Goal: Transaction & Acquisition: Obtain resource

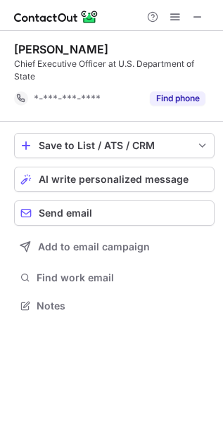
scroll to position [296, 223]
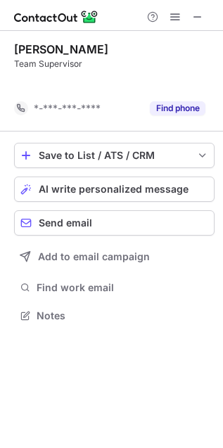
scroll to position [7, 7]
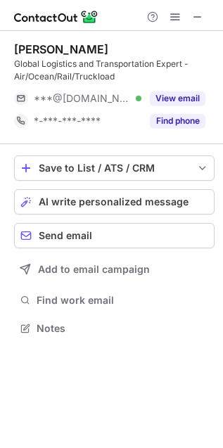
scroll to position [318, 223]
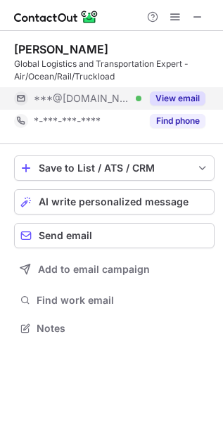
click at [182, 95] on button "View email" at bounding box center [178, 99] width 56 height 14
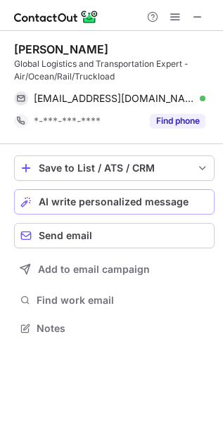
click at [106, 204] on span "AI write personalized message" at bounding box center [114, 201] width 150 height 11
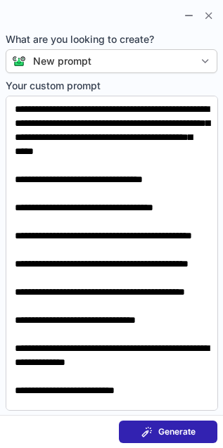
click at [173, 424] on button "Generate" at bounding box center [168, 432] width 99 height 23
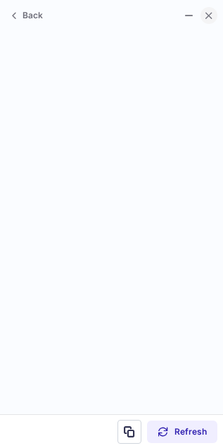
click at [209, 13] on span at bounding box center [208, 15] width 11 height 11
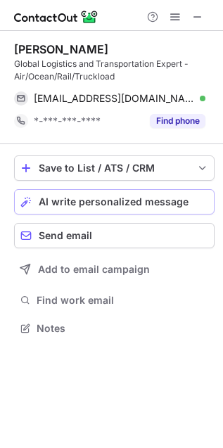
click at [133, 197] on span "AI write personalized message" at bounding box center [114, 201] width 150 height 11
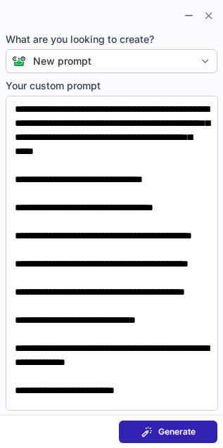
click at [176, 426] on button "Generate" at bounding box center [168, 432] width 99 height 23
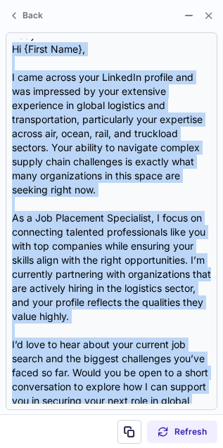
scroll to position [197, 0]
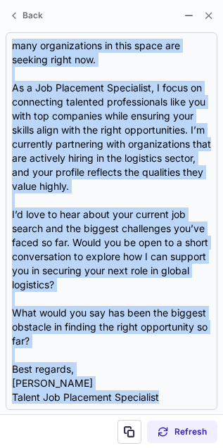
drag, startPoint x: 15, startPoint y: 112, endPoint x: 28, endPoint y: 481, distance: 369.8
click at [28, 448] on html "David Wear Global Logistics and Transportation Expert - Air/Ocean/Rail/Truckloa…" at bounding box center [111, 224] width 223 height 448
copy div "Hi {First Name}, I came across your LinkedIn profile and was impressed by your …"
click at [210, 15] on span at bounding box center [208, 15] width 11 height 11
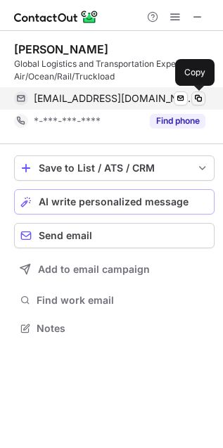
click at [198, 96] on span at bounding box center [198, 98] width 11 height 11
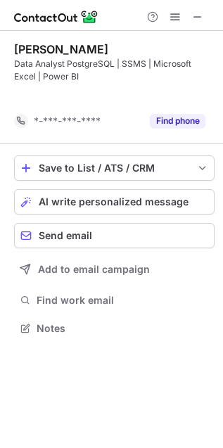
scroll to position [296, 223]
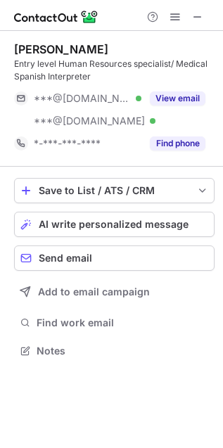
scroll to position [341, 223]
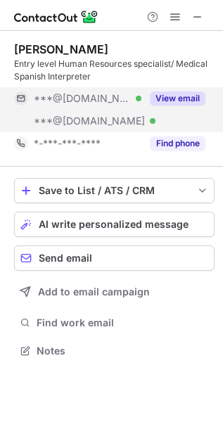
click at [167, 97] on button "View email" at bounding box center [178, 99] width 56 height 14
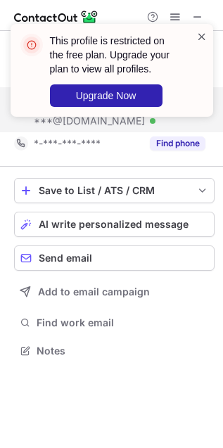
click at [203, 36] on span at bounding box center [201, 37] width 11 height 14
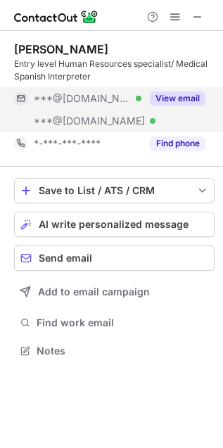
click at [176, 15] on span at bounding box center [175, 16] width 11 height 11
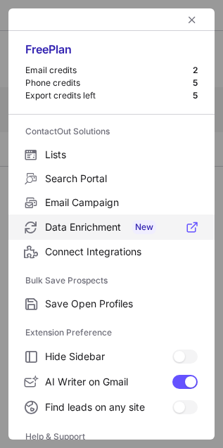
scroll to position [137, 0]
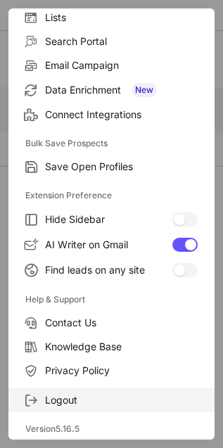
click at [117, 391] on label "Logout" at bounding box center [111, 401] width 206 height 24
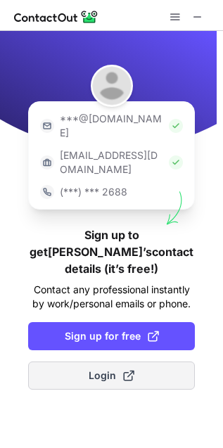
click at [101, 369] on span "Login" at bounding box center [112, 376] width 46 height 14
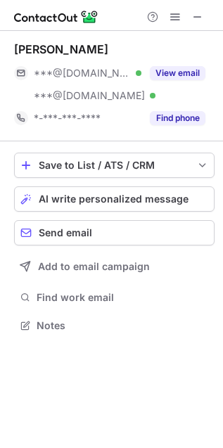
scroll to position [315, 223]
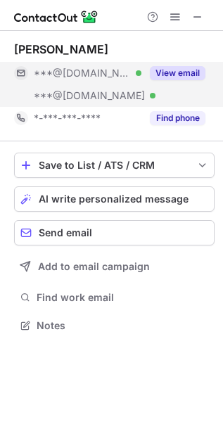
click at [178, 77] on button "View email" at bounding box center [178, 73] width 56 height 14
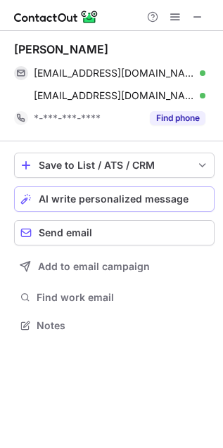
click at [104, 201] on span "AI write personalized message" at bounding box center [114, 199] width 150 height 11
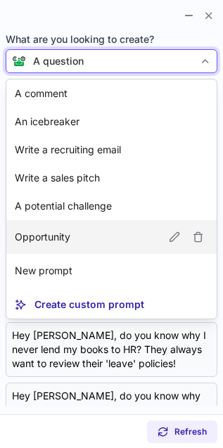
scroll to position [59, 0]
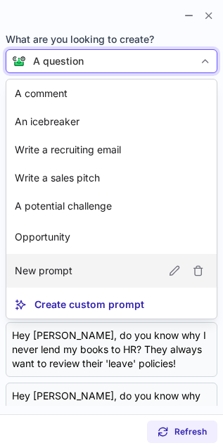
click at [138, 254] on article "New prompt" at bounding box center [111, 271] width 210 height 34
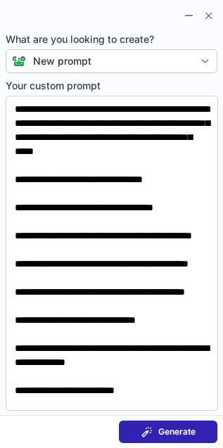
click at [171, 427] on span "Generate" at bounding box center [176, 432] width 37 height 11
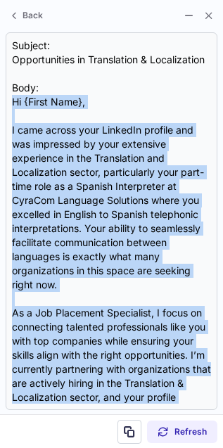
drag, startPoint x: 13, startPoint y: 111, endPoint x: 32, endPoint y: 491, distance: 380.6
click at [32, 448] on html "Martha Batty marthabatty@gmail.com Verified Send email Copy mename03@yahoo.com …" at bounding box center [111, 224] width 223 height 448
copy div "Hi {First Name}, I came across your LinkedIn profile and was impressed by your …"
click at [210, 12] on span at bounding box center [208, 15] width 11 height 11
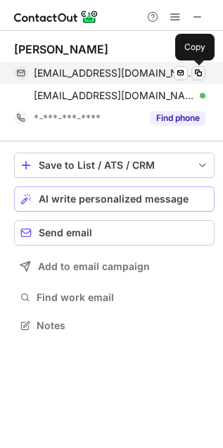
click at [198, 72] on span at bounding box center [198, 73] width 11 height 11
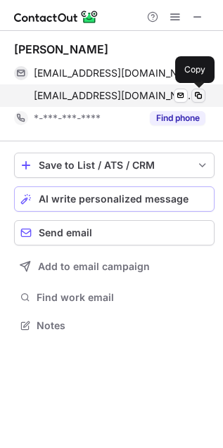
click at [202, 97] on span at bounding box center [198, 95] width 11 height 11
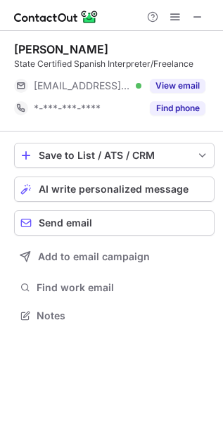
scroll to position [306, 223]
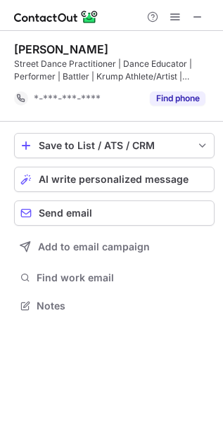
scroll to position [296, 223]
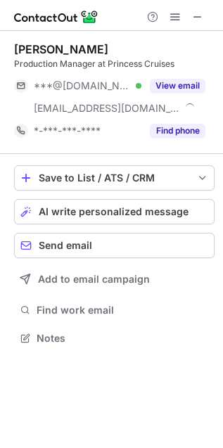
scroll to position [329, 223]
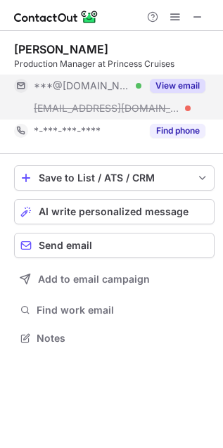
click at [173, 82] on button "View email" at bounding box center [178, 86] width 56 height 14
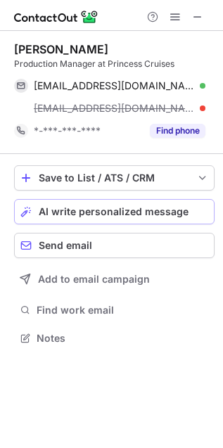
click at [130, 208] on span "AI write personalized message" at bounding box center [114, 211] width 150 height 11
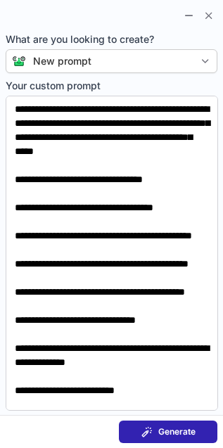
click at [177, 428] on span "Generate" at bounding box center [176, 432] width 37 height 11
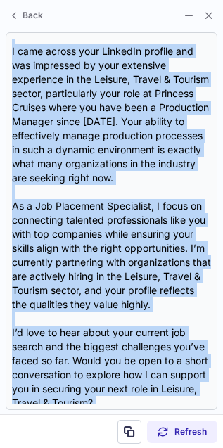
scroll to position [239, 0]
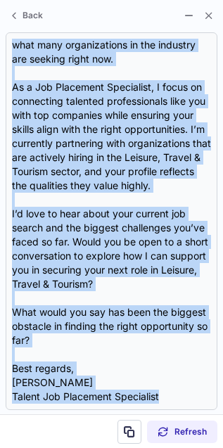
drag, startPoint x: 13, startPoint y: 113, endPoint x: 6, endPoint y: 435, distance: 322.5
click at [6, 435] on div "Back Subject: Exciting Opportunities in the Leisure, Travel & Tourism Sector Bo…" at bounding box center [111, 224] width 223 height 448
copy div "Hi {First Name}, I came across your LinkedIn profile and was impressed by your …"
click at [213, 15] on span at bounding box center [208, 15] width 11 height 11
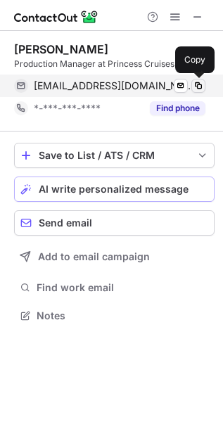
click at [201, 81] on span at bounding box center [198, 85] width 11 height 11
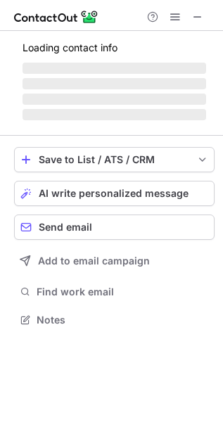
scroll to position [318, 223]
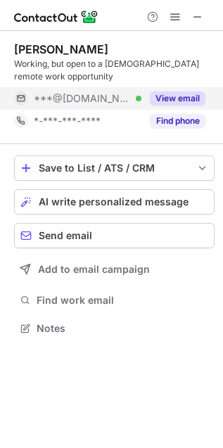
click at [175, 92] on button "View email" at bounding box center [178, 99] width 56 height 14
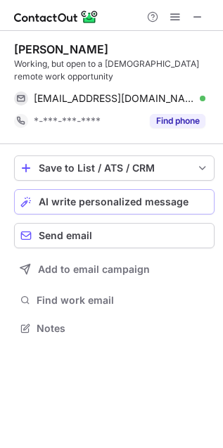
click at [129, 201] on span "AI write personalized message" at bounding box center [114, 201] width 150 height 11
click at [104, 201] on span "AI write personalized message" at bounding box center [114, 201] width 150 height 11
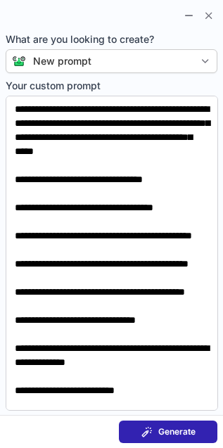
click at [170, 430] on span "Generate" at bounding box center [176, 432] width 37 height 11
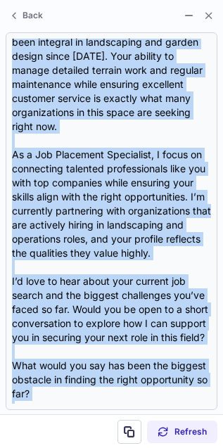
scroll to position [239, 0]
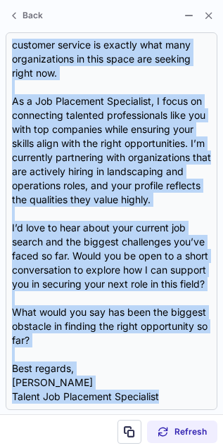
drag, startPoint x: 11, startPoint y: 111, endPoint x: 51, endPoint y: 491, distance: 382.2
click at [51, 448] on html "David Limole Working, but open to a part-time remote work opportunity djl_work@…" at bounding box center [111, 224] width 223 height 448
copy div "Hi {First Name}, I came across your LinkedIn profile and was impressed by your …"
click at [211, 14] on span at bounding box center [208, 15] width 11 height 11
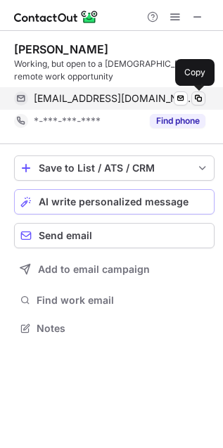
click at [201, 96] on span at bounding box center [198, 98] width 11 height 11
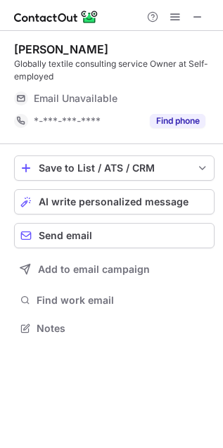
scroll to position [318, 223]
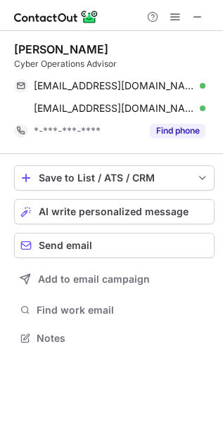
scroll to position [329, 223]
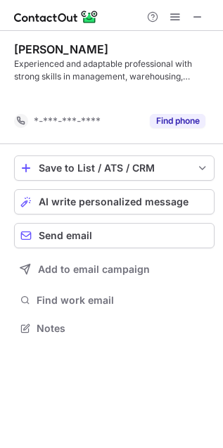
scroll to position [296, 223]
